Goal: Information Seeking & Learning: Check status

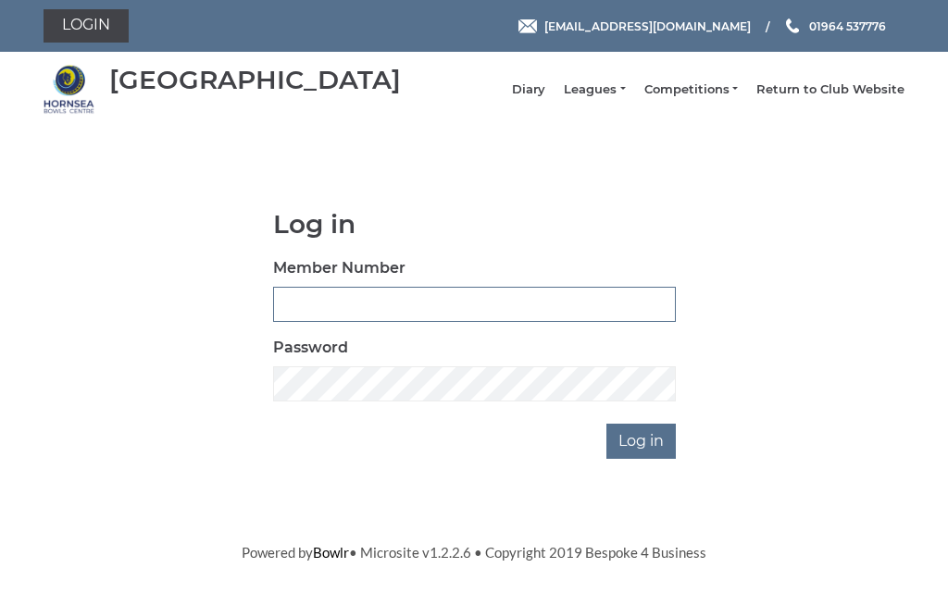
click at [402, 305] on input "Member Number" at bounding box center [474, 304] width 403 height 35
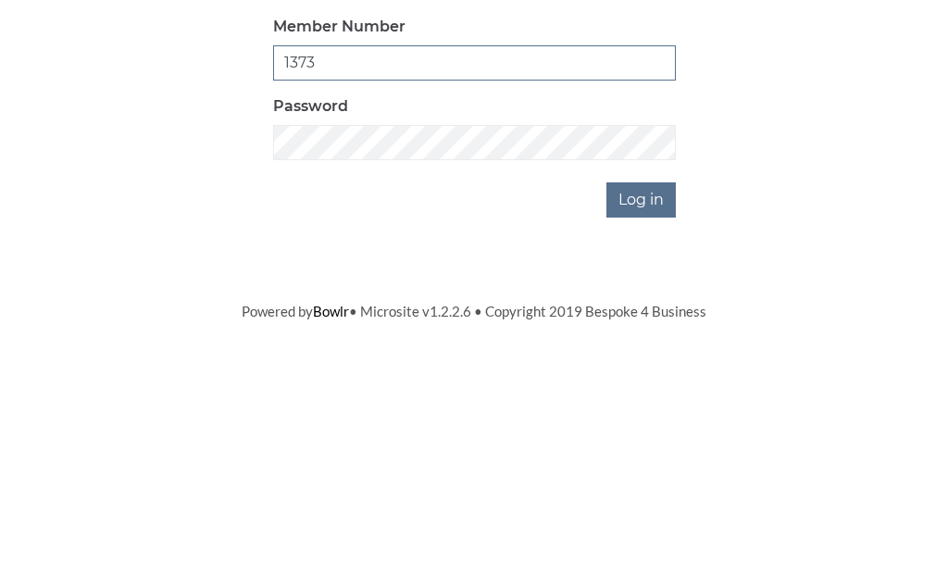
type input "1373"
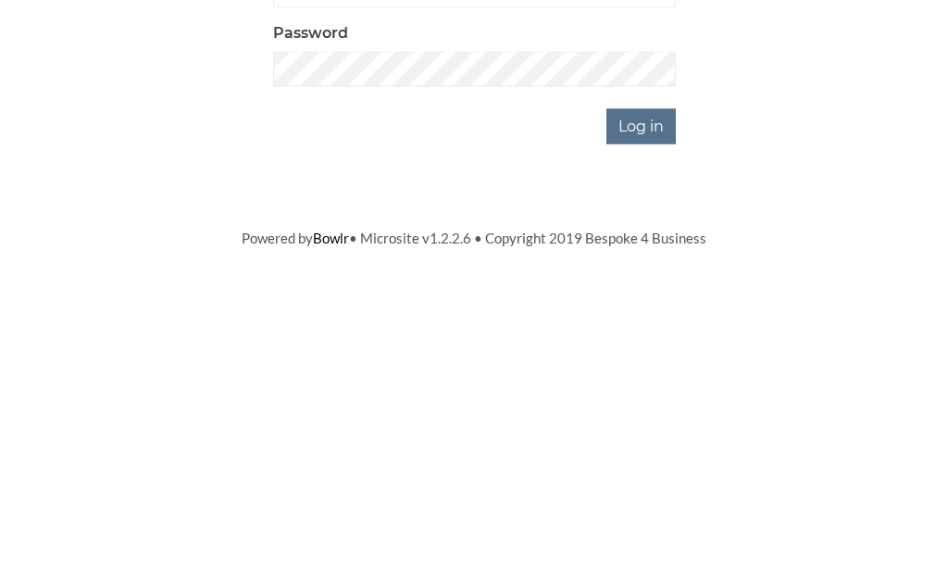
click at [653, 424] on input "Log in" at bounding box center [640, 441] width 69 height 35
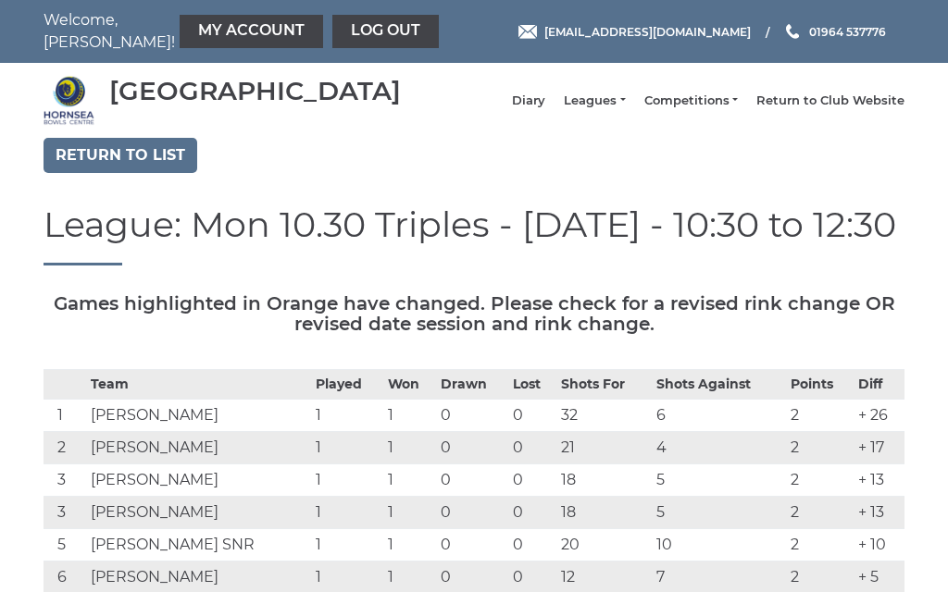
click at [625, 109] on link "Leagues" at bounding box center [594, 101] width 61 height 17
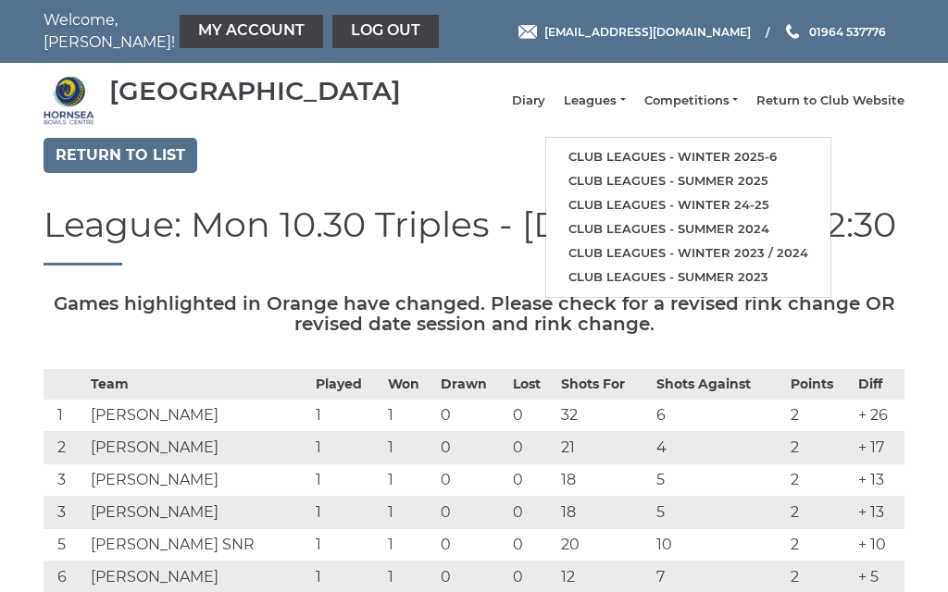
click at [730, 156] on link "Club leagues - Winter 2025-6" at bounding box center [688, 157] width 284 height 24
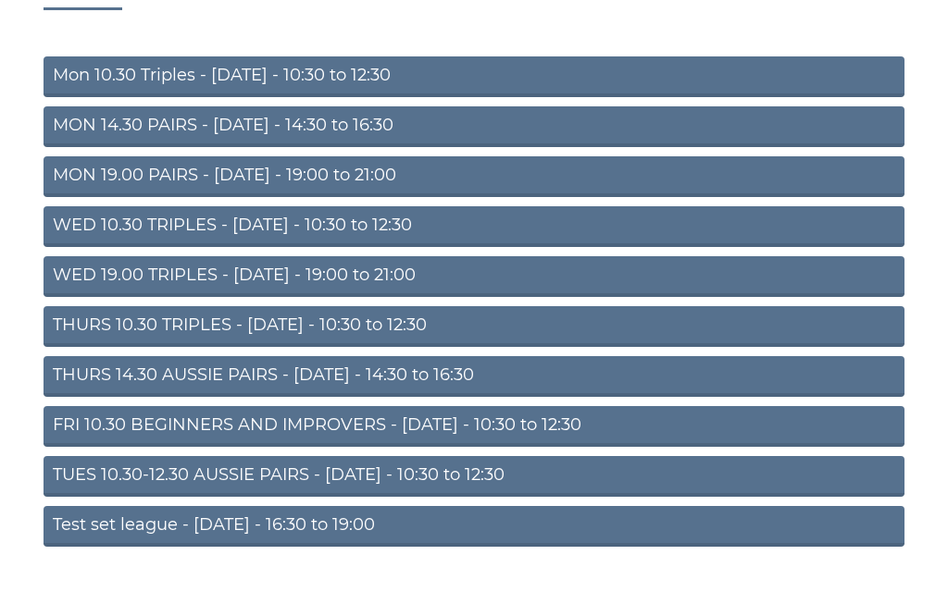
scroll to position [245, 0]
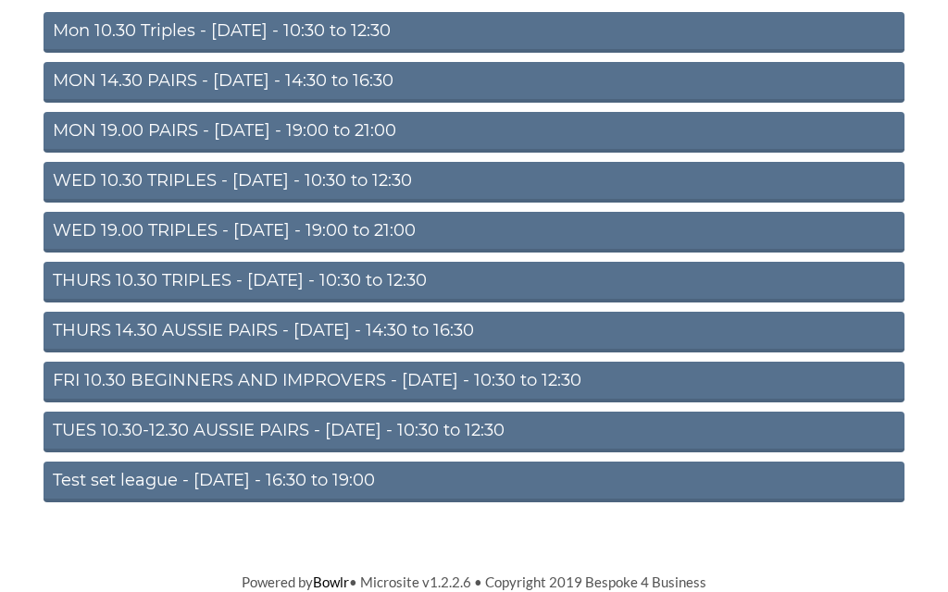
click at [291, 228] on link "WED 19.00 TRIPLES - Wednesday - 19:00 to 21:00" at bounding box center [473, 232] width 861 height 41
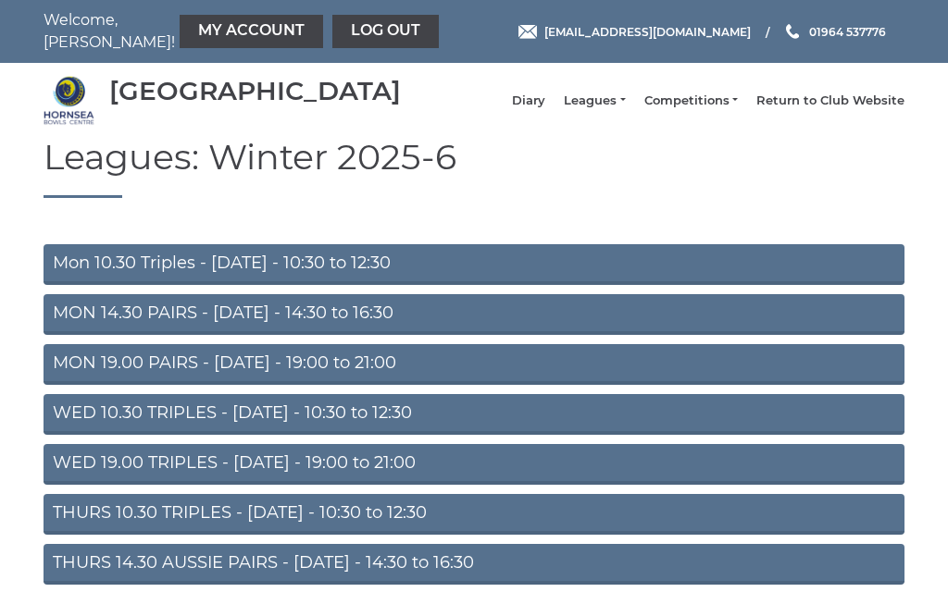
scroll to position [245, 0]
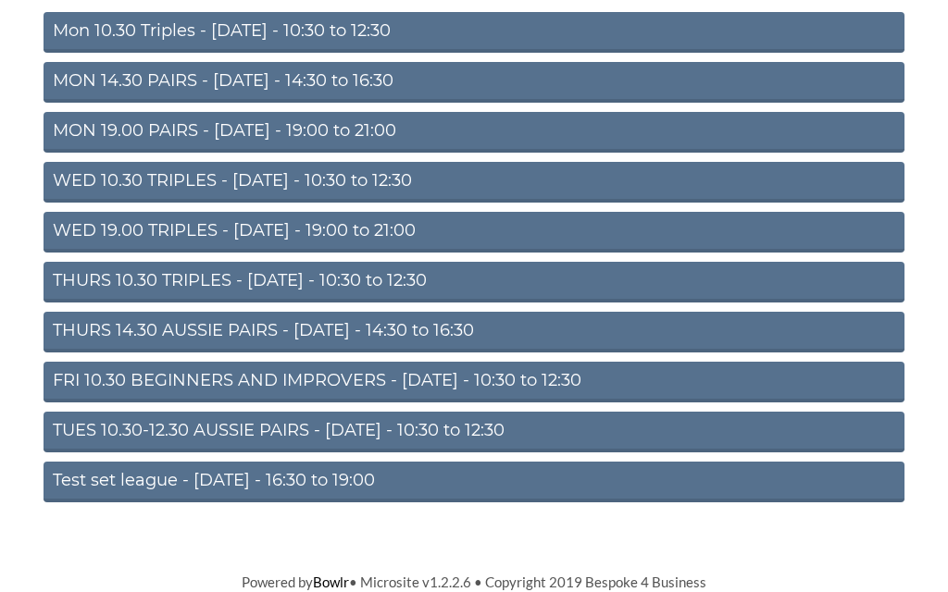
click at [320, 180] on link "WED 10.30 TRIPLES - [DATE] - 10:30 to 12:30" at bounding box center [473, 182] width 861 height 41
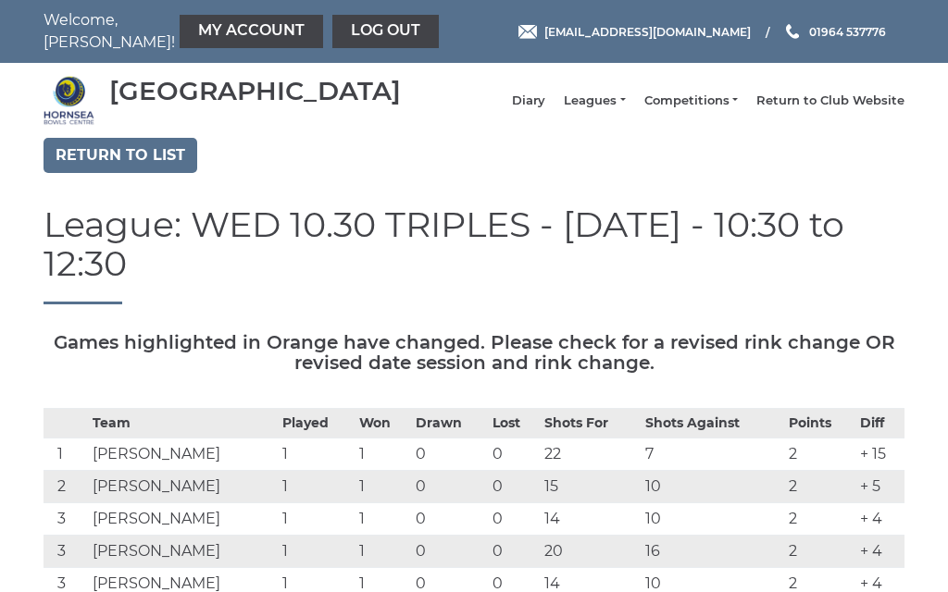
click at [625, 106] on link "Leagues" at bounding box center [594, 101] width 61 height 17
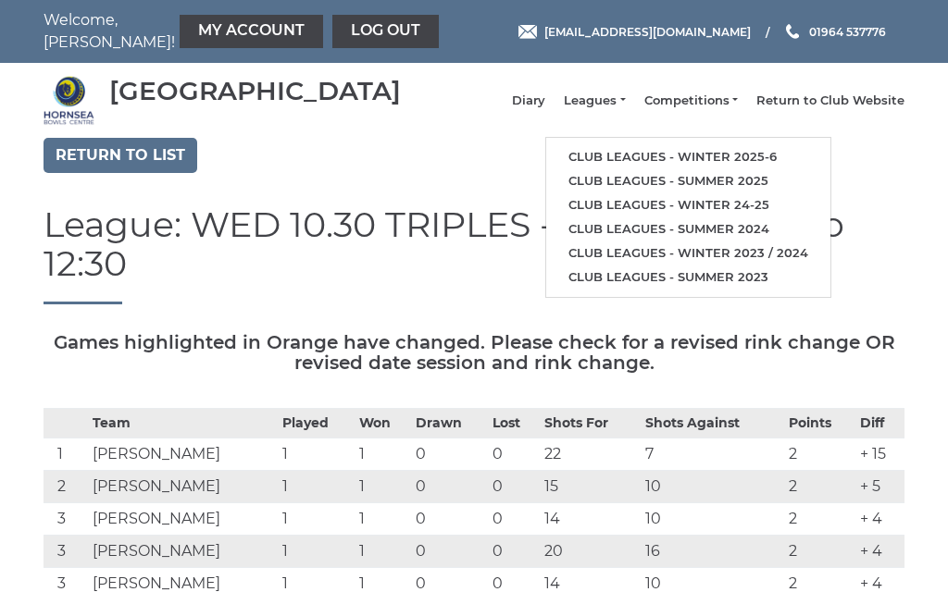
click at [701, 161] on link "Club leagues - Winter 2025-6" at bounding box center [688, 157] width 284 height 24
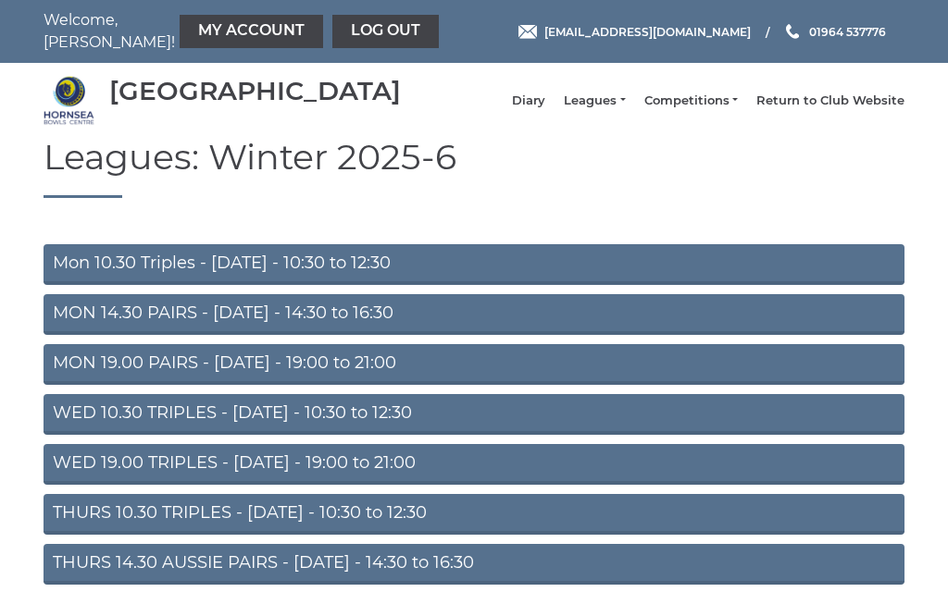
click at [354, 276] on link "Mon 10.30 Triples - Monday - 10:30 to 12:30" at bounding box center [473, 264] width 861 height 41
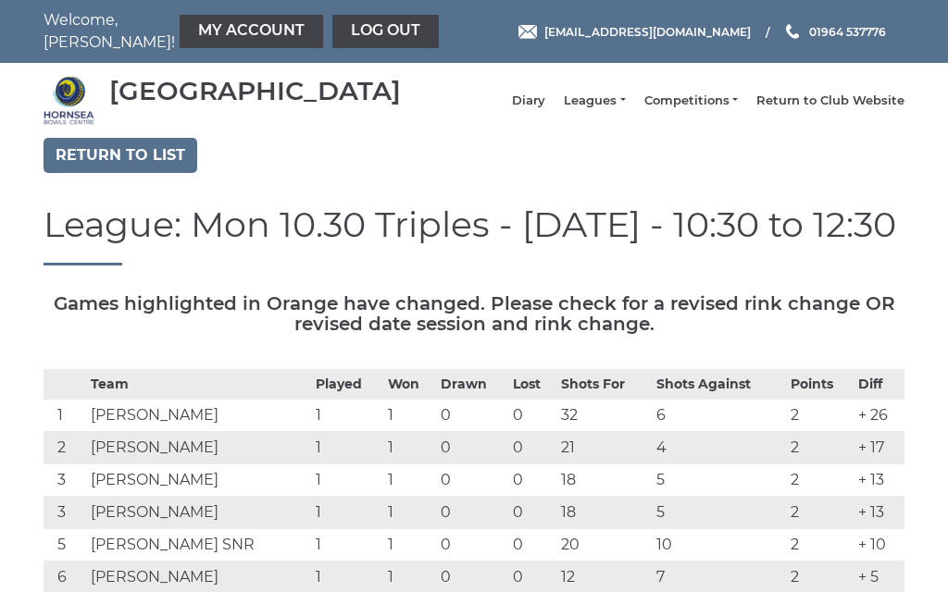
click at [211, 31] on link "My Account" at bounding box center [251, 31] width 143 height 33
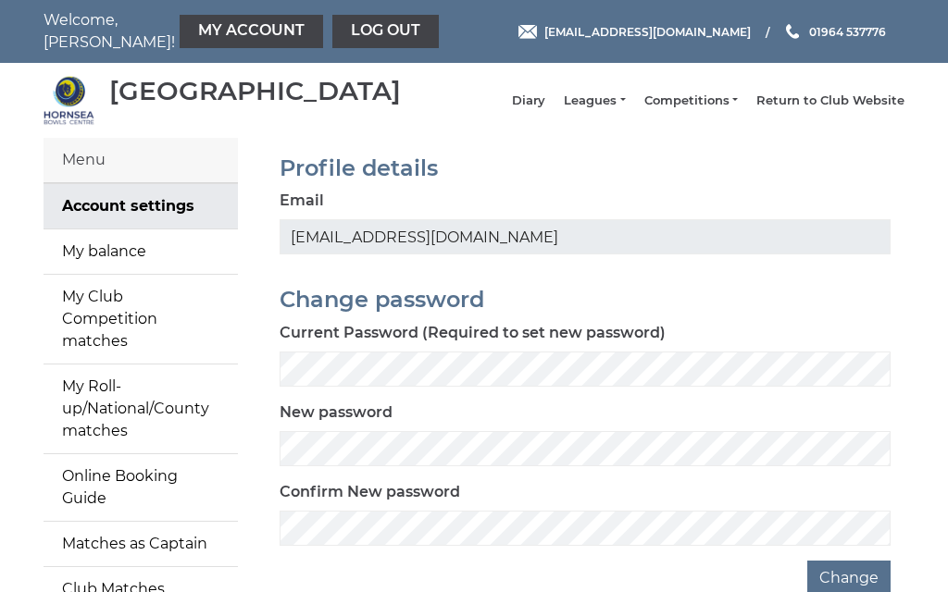
click at [145, 258] on link "My balance" at bounding box center [140, 252] width 194 height 44
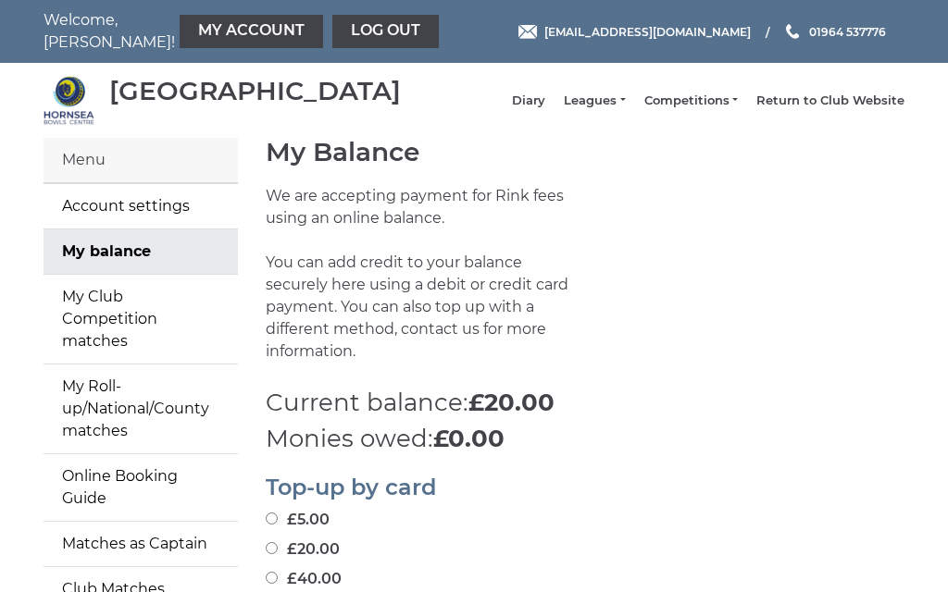
click at [333, 24] on link "Log out" at bounding box center [385, 31] width 106 height 33
